Goal: Find contact information: Find contact information

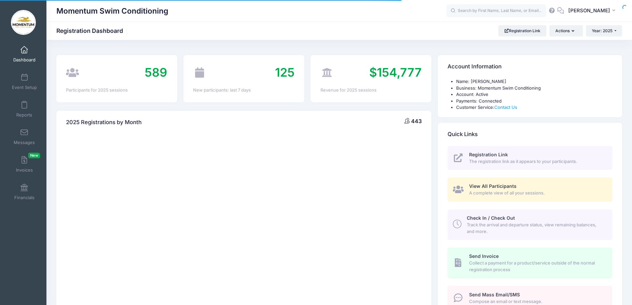
select select
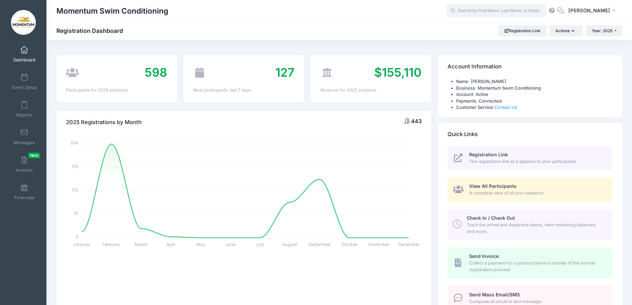
click at [485, 10] on input "text" at bounding box center [495, 10] width 99 height 13
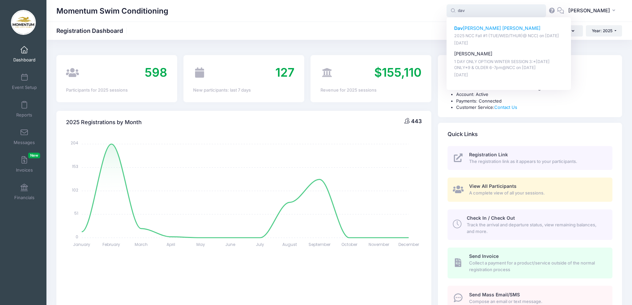
click at [481, 26] on p "[PERSON_NAME] [PERSON_NAME]" at bounding box center [508, 28] width 109 height 7
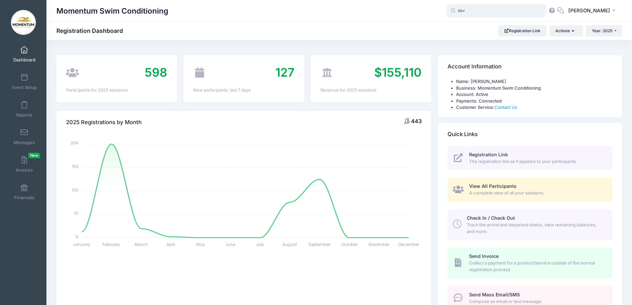
type input "[PERSON_NAME] [PERSON_NAME] (2025 NCC Fall #1 (TUE/WED/THUR)@ NCC), [DATE])"
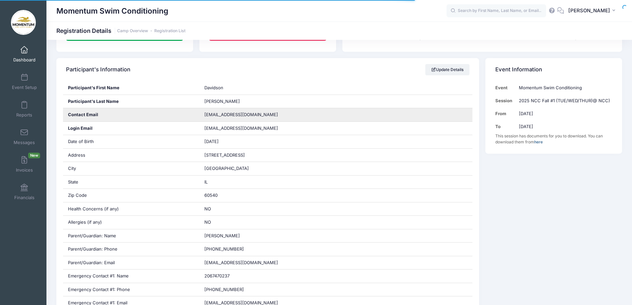
click at [251, 112] on div "smilexixi2@gmail.com" at bounding box center [335, 114] width 273 height 13
click at [250, 115] on div "smilexixi2@gmail.com" at bounding box center [335, 114] width 273 height 13
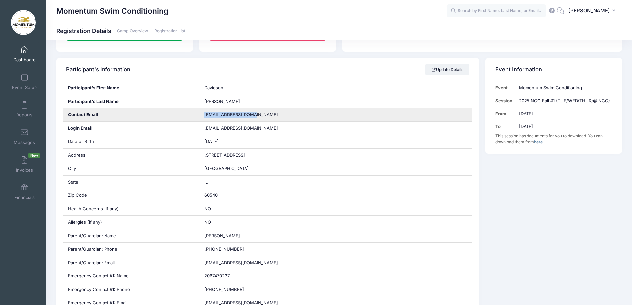
drag, startPoint x: 205, startPoint y: 114, endPoint x: 255, endPoint y: 118, distance: 50.3
click at [255, 118] on div "smilexixi2@gmail.com" at bounding box center [335, 114] width 273 height 13
copy span "smilexixi2@gmail.com"
